Goal: Transaction & Acquisition: Subscribe to service/newsletter

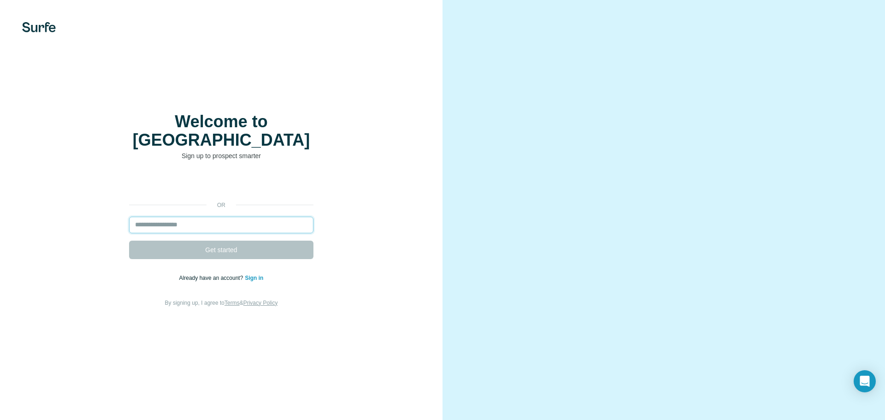
click at [159, 217] on input "email" at bounding box center [221, 225] width 184 height 17
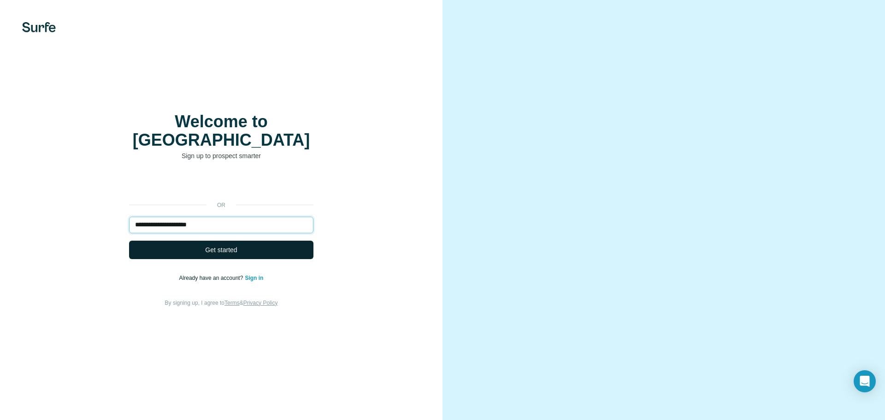
type input "**********"
click at [218, 245] on span "Get started" at bounding box center [221, 249] width 32 height 9
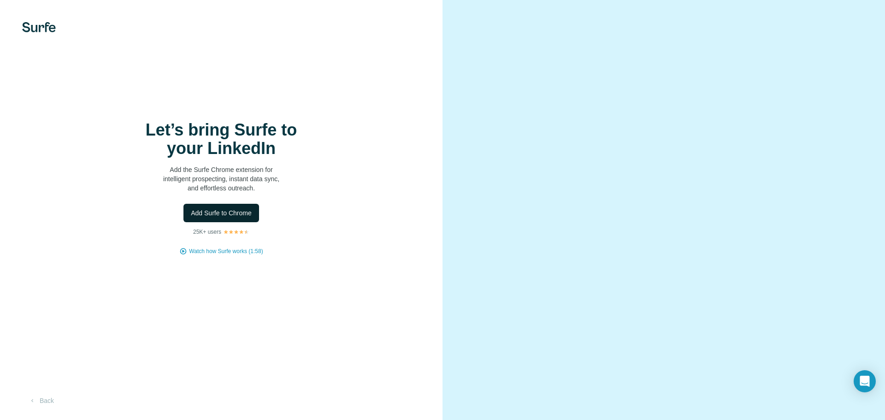
click at [213, 214] on span "Add Surfe to Chrome" at bounding box center [221, 212] width 61 height 9
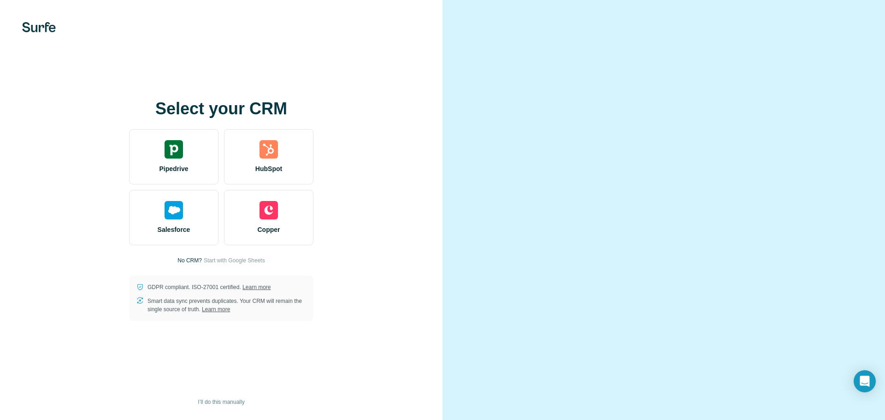
click at [371, 64] on div "Select your CRM Pipedrive HubSpot Salesforce Copper No CRM? Start with Google S…" at bounding box center [221, 210] width 443 height 420
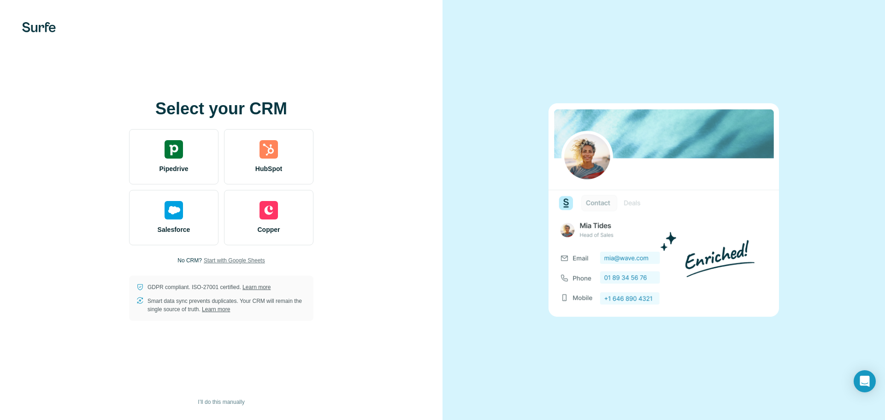
click at [240, 261] on span "Start with Google Sheets" at bounding box center [234, 260] width 61 height 8
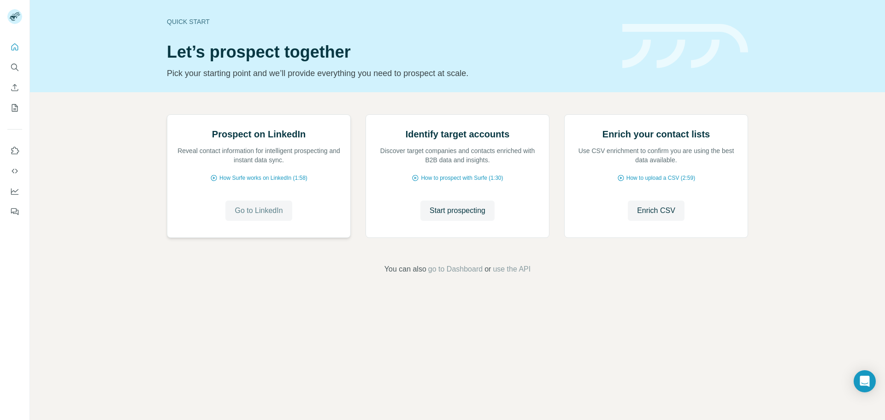
click at [265, 216] on span "Go to LinkedIn" at bounding box center [259, 210] width 48 height 11
click at [16, 70] on icon "Search" at bounding box center [14, 67] width 9 height 9
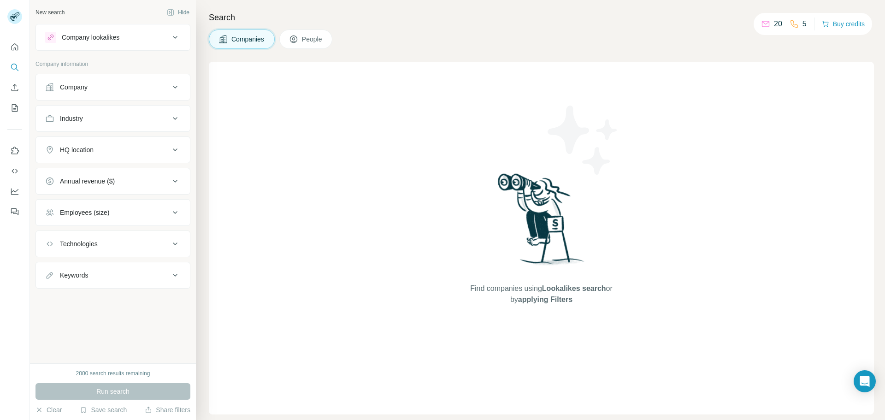
click at [303, 37] on button "People" at bounding box center [305, 39] width 53 height 19
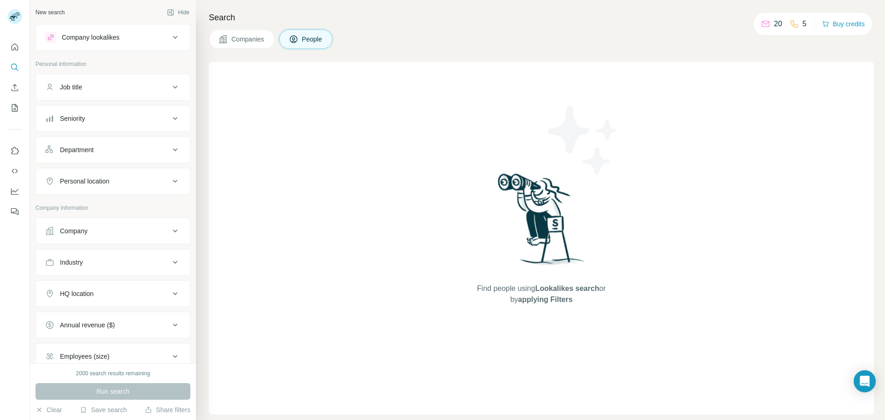
click at [545, 288] on span "Lookalikes search" at bounding box center [567, 288] width 64 height 8
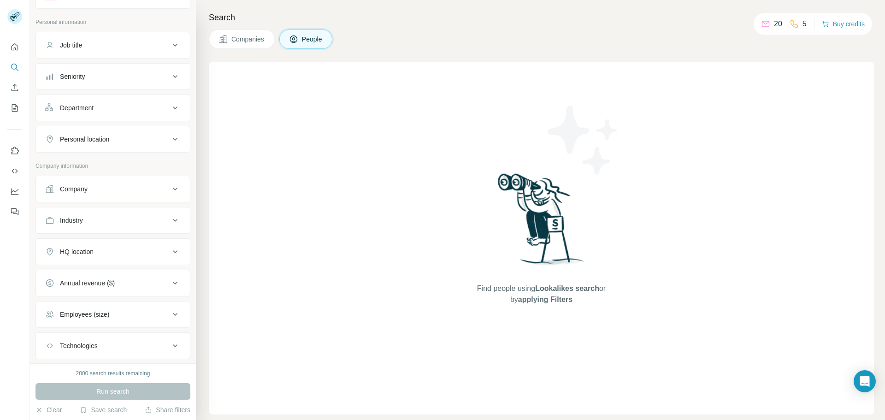
scroll to position [95, 0]
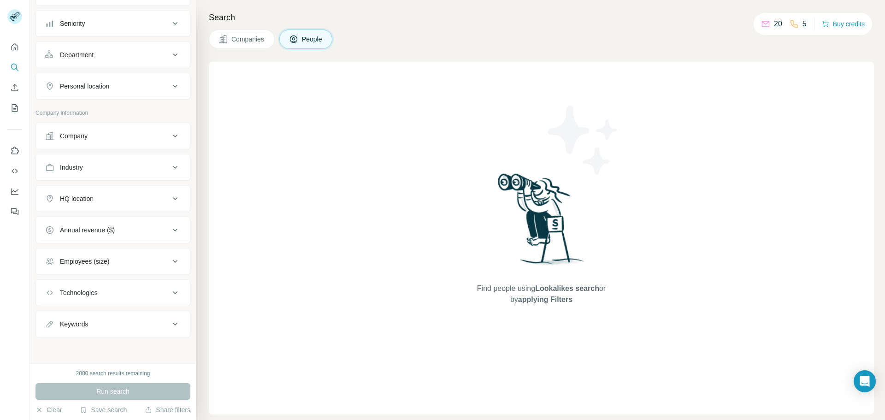
click at [116, 385] on div "Run search" at bounding box center [112, 391] width 155 height 17
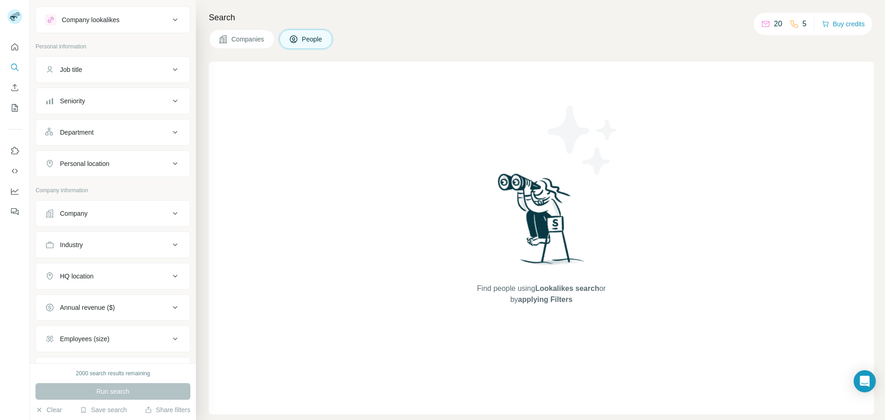
scroll to position [0, 0]
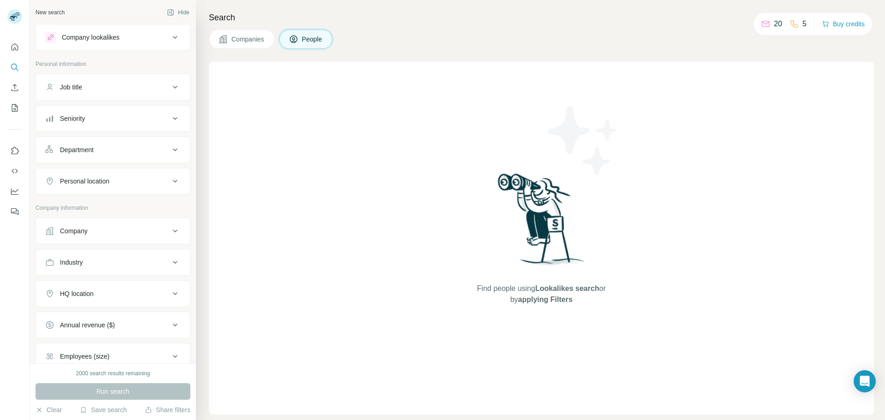
click at [170, 85] on icon at bounding box center [175, 87] width 11 height 11
click at [176, 37] on button "Company lookalikes" at bounding box center [113, 37] width 154 height 22
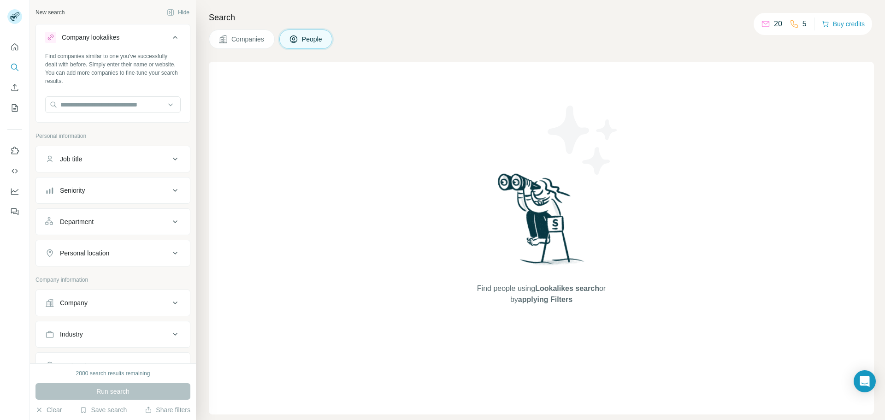
click at [175, 37] on button "Company lookalikes" at bounding box center [113, 39] width 154 height 26
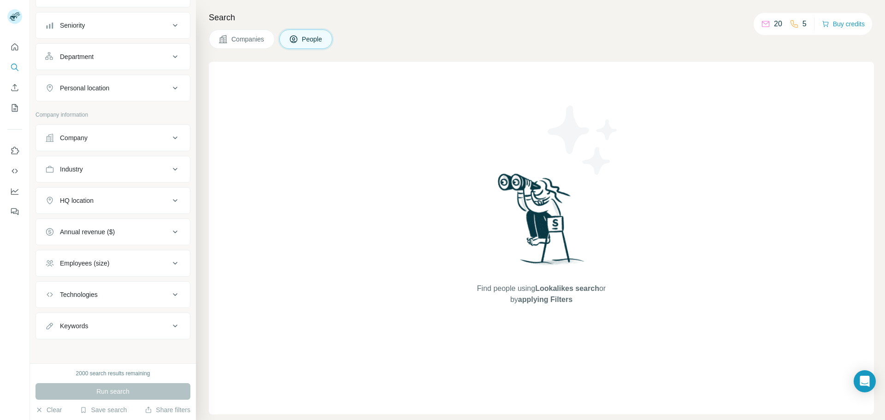
scroll to position [95, 0]
click at [171, 197] on icon at bounding box center [175, 198] width 11 height 11
click at [556, 291] on span "Lookalikes search" at bounding box center [567, 288] width 64 height 8
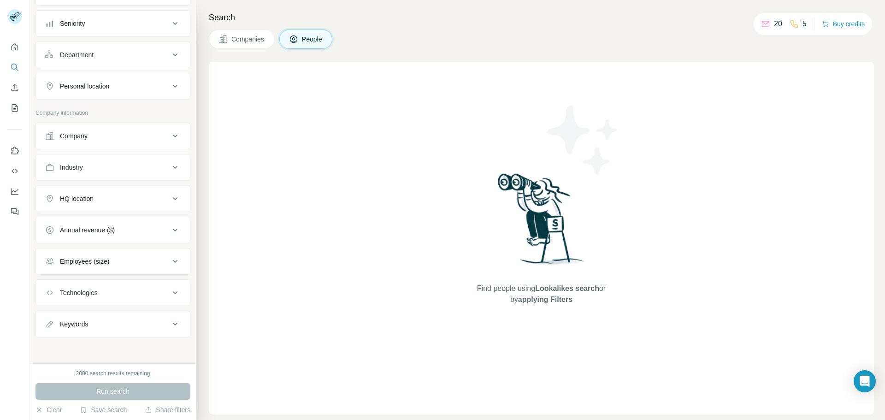
click at [565, 308] on div "Find people using Lookalikes search or by applying Filters" at bounding box center [542, 238] width 166 height 353
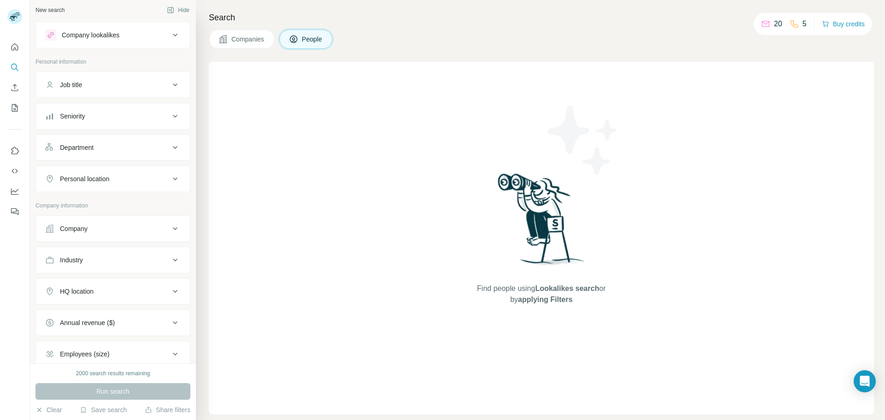
scroll to position [0, 0]
click at [172, 183] on icon at bounding box center [175, 181] width 11 height 11
click at [111, 197] on input "text" at bounding box center [113, 204] width 136 height 17
type input "***"
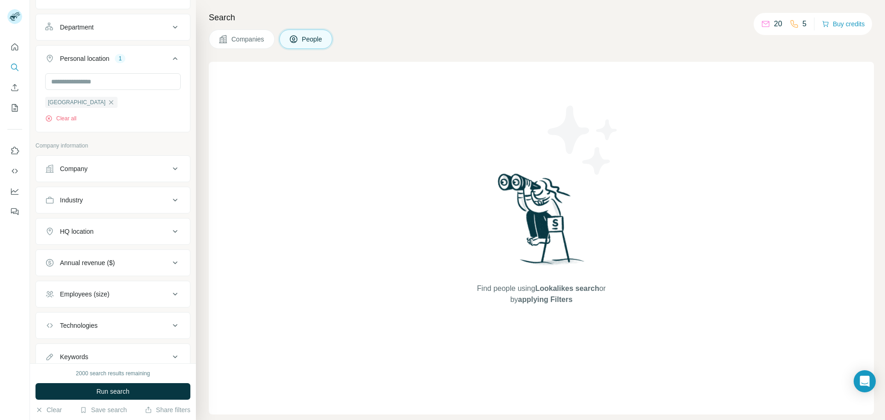
scroll to position [156, 0]
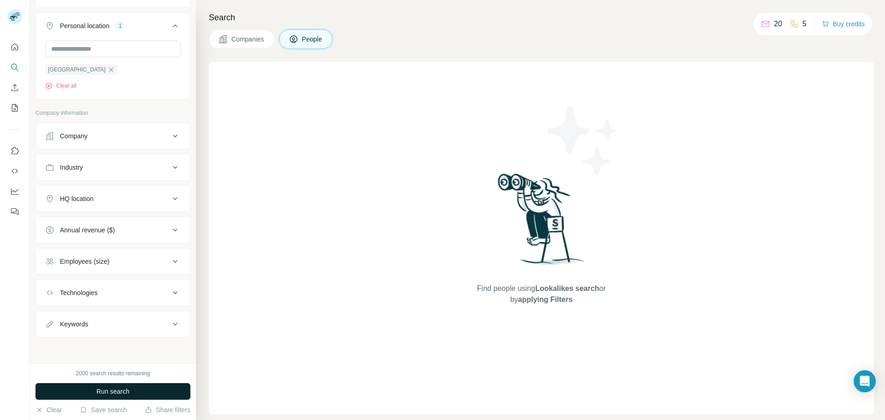
click at [111, 394] on span "Run search" at bounding box center [112, 391] width 33 height 9
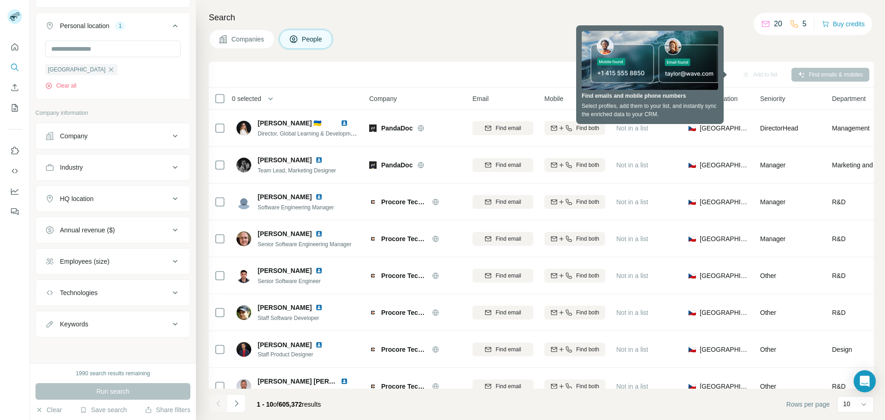
click at [813, 74] on div "Find emails & mobiles" at bounding box center [830, 75] width 78 height 14
click at [751, 53] on div "Search Companies People Add to list Find emails & mobiles 0 selected People Com…" at bounding box center [540, 210] width 689 height 420
click at [504, 36] on div "Companies People" at bounding box center [541, 39] width 665 height 19
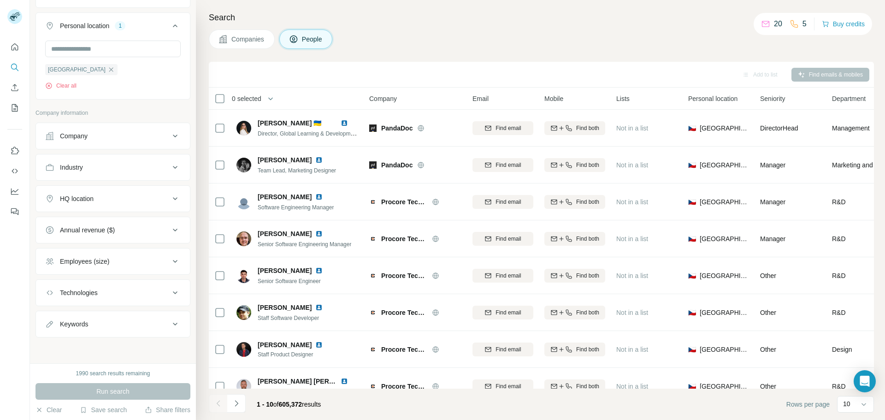
click at [171, 135] on icon at bounding box center [175, 135] width 11 height 11
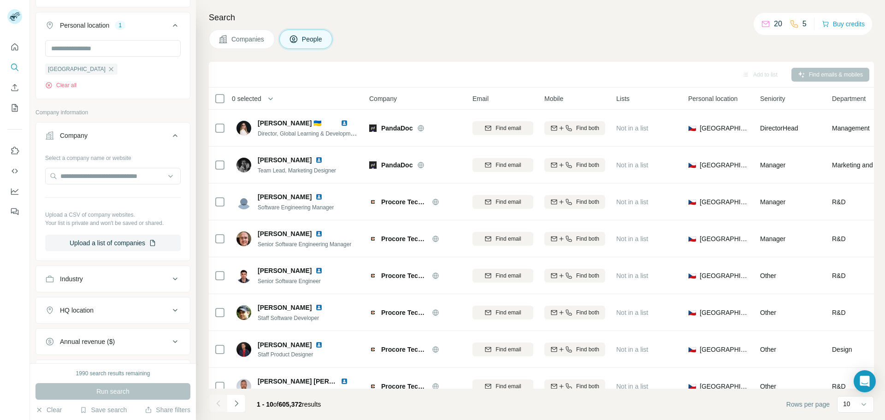
click at [171, 135] on icon at bounding box center [175, 135] width 11 height 11
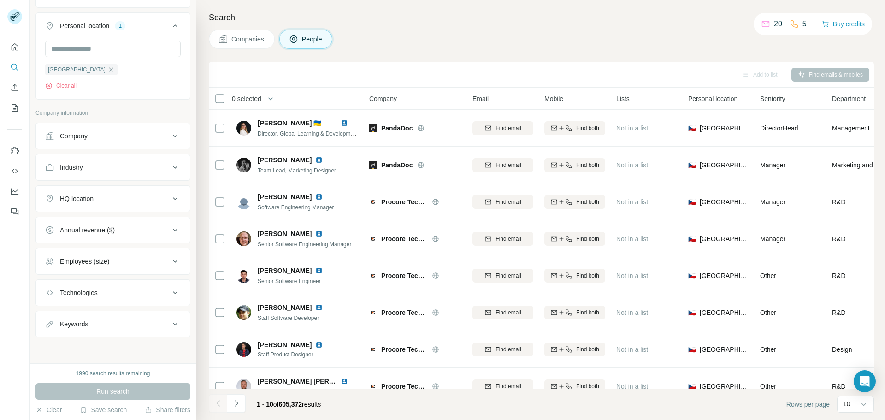
click at [170, 165] on icon at bounding box center [175, 167] width 11 height 11
click at [170, 165] on icon at bounding box center [175, 166] width 11 height 11
click at [171, 200] on icon at bounding box center [175, 198] width 11 height 11
click at [173, 198] on icon at bounding box center [175, 198] width 5 height 3
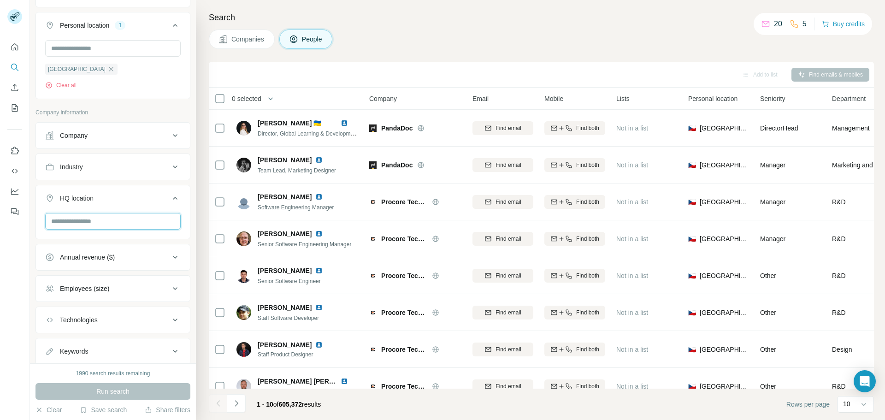
click at [111, 225] on input "text" at bounding box center [113, 221] width 136 height 17
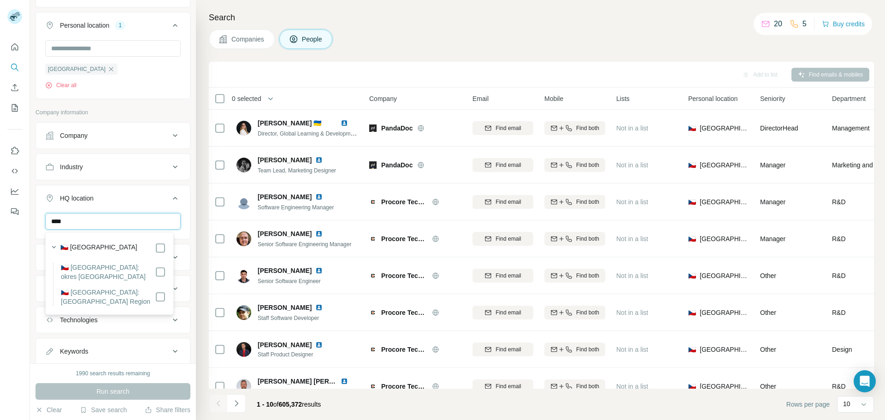
type input "****"
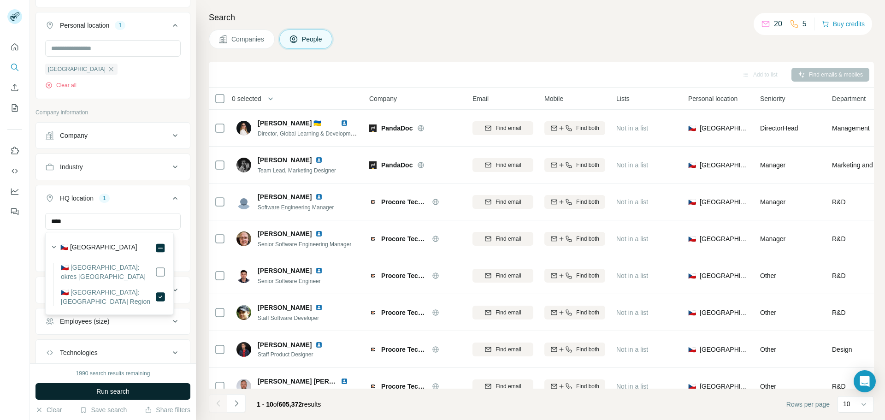
click at [83, 391] on button "Run search" at bounding box center [112, 391] width 155 height 17
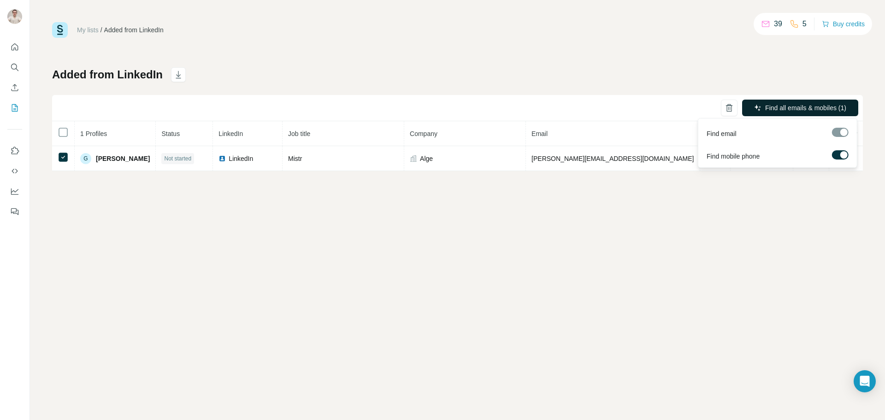
click at [809, 102] on button "Find all emails & mobiles (1)" at bounding box center [800, 108] width 116 height 17
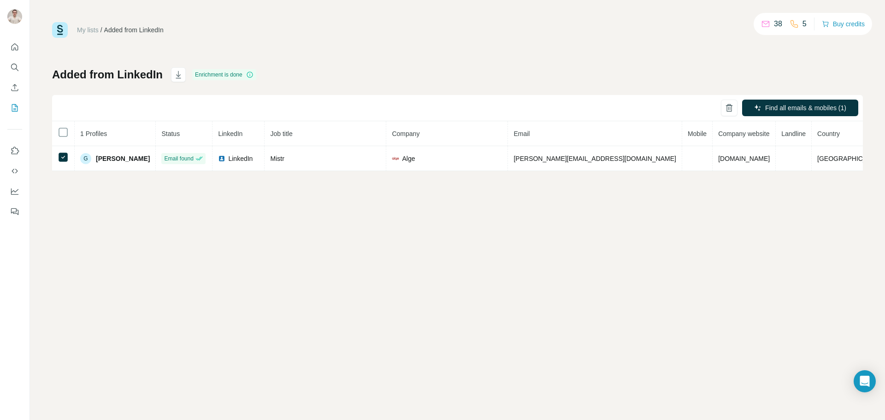
click at [603, 256] on div "My lists / Added from LinkedIn 38 5 Buy credits Added from LinkedIn Enrichment …" at bounding box center [457, 210] width 855 height 420
click at [688, 135] on span "Mobile" at bounding box center [697, 133] width 19 height 7
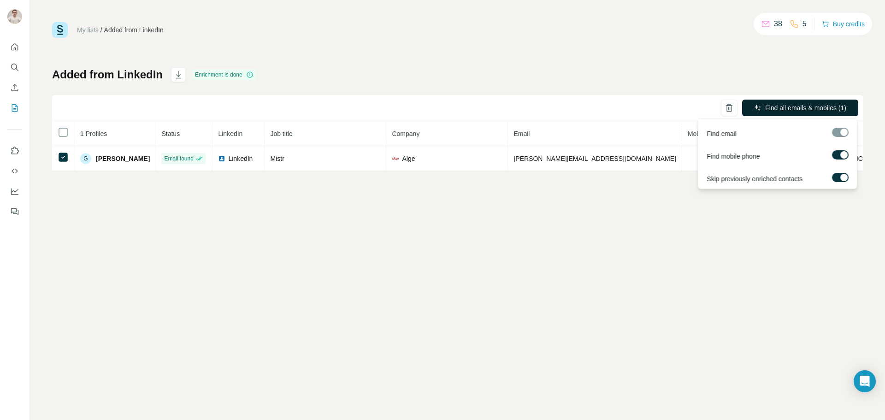
click at [804, 106] on span "Find all emails & mobiles (1)" at bounding box center [805, 107] width 81 height 9
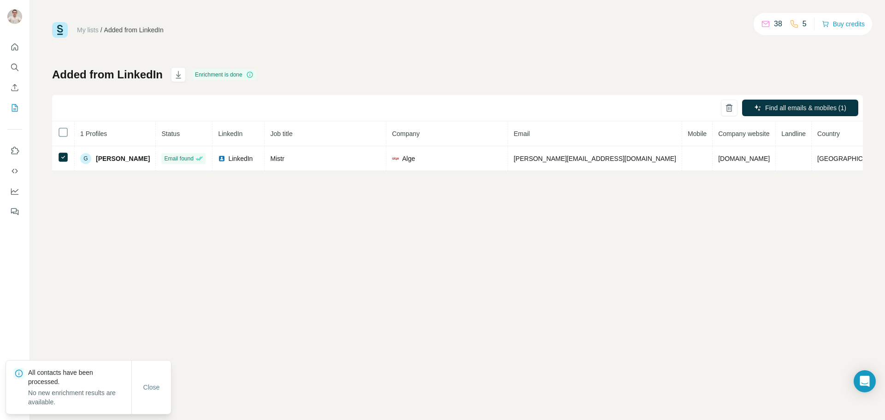
click at [648, 250] on div "My lists / Added from LinkedIn 38 5 Buy credits Added from LinkedIn Enrichment …" at bounding box center [457, 210] width 855 height 420
click at [560, 235] on div "My lists / Added from LinkedIn 38 5 Buy credits Added from LinkedIn Enrichment …" at bounding box center [457, 210] width 855 height 420
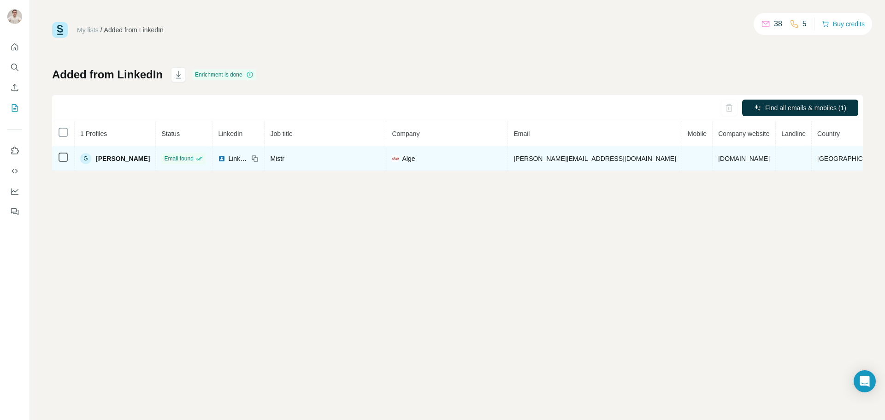
click at [87, 158] on div "G" at bounding box center [85, 158] width 11 height 11
click at [109, 162] on span "Gabriela Laholová" at bounding box center [123, 158] width 54 height 9
click at [111, 160] on span "Gabriela Laholová" at bounding box center [123, 158] width 54 height 9
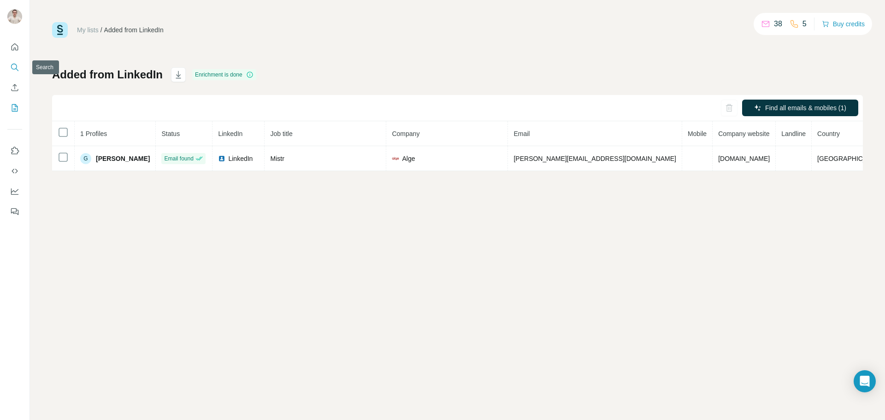
click at [19, 66] on button "Search" at bounding box center [14, 67] width 15 height 17
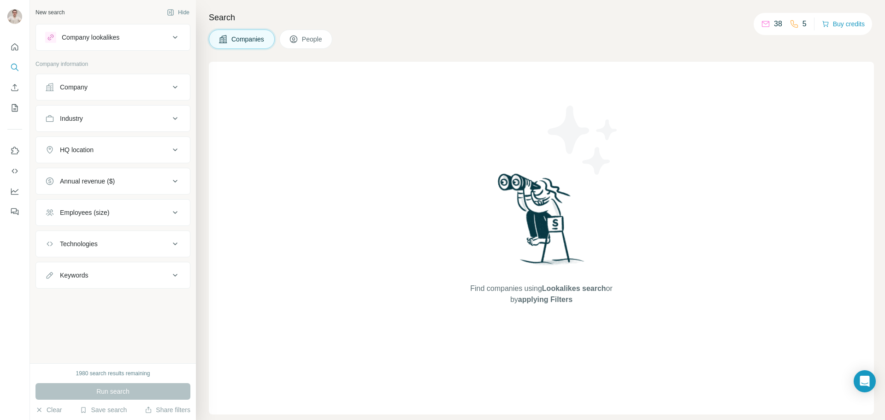
click at [313, 44] on button "People" at bounding box center [305, 39] width 53 height 19
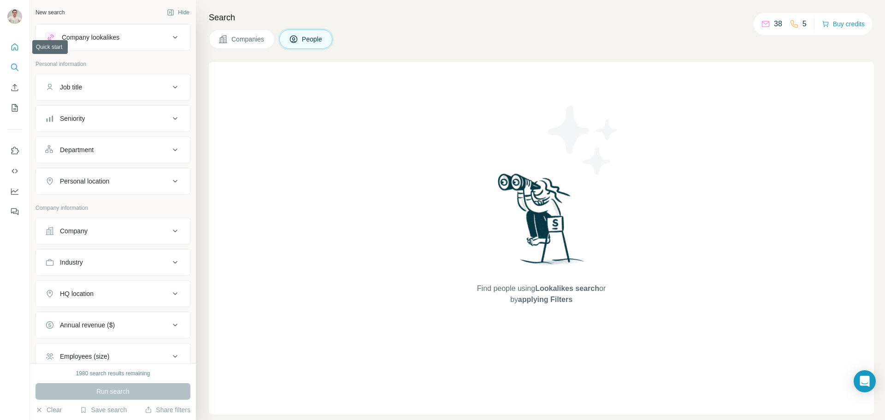
click at [10, 41] on button "Quick start" at bounding box center [14, 47] width 15 height 17
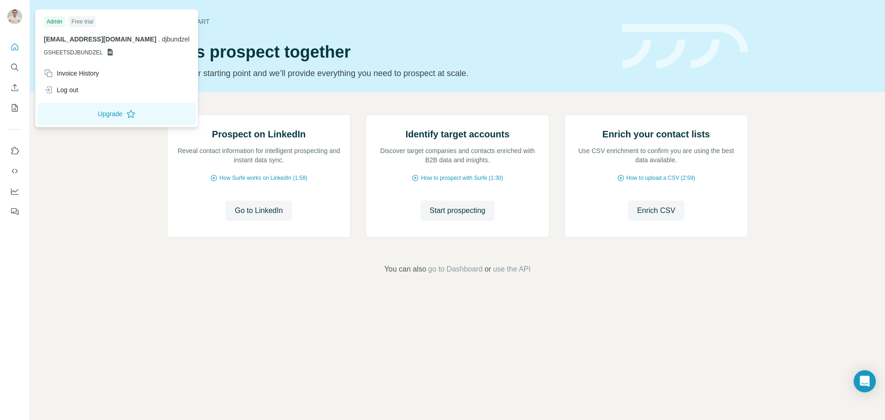
click at [17, 19] on img at bounding box center [14, 16] width 15 height 15
